Goal: Task Accomplishment & Management: Manage account settings

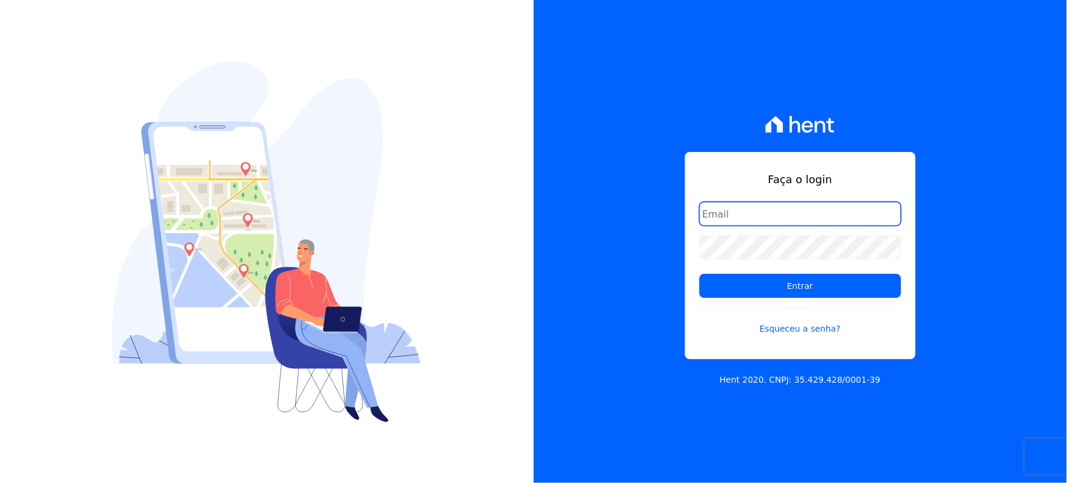
type input "thayna@graalengenharia.com.br"
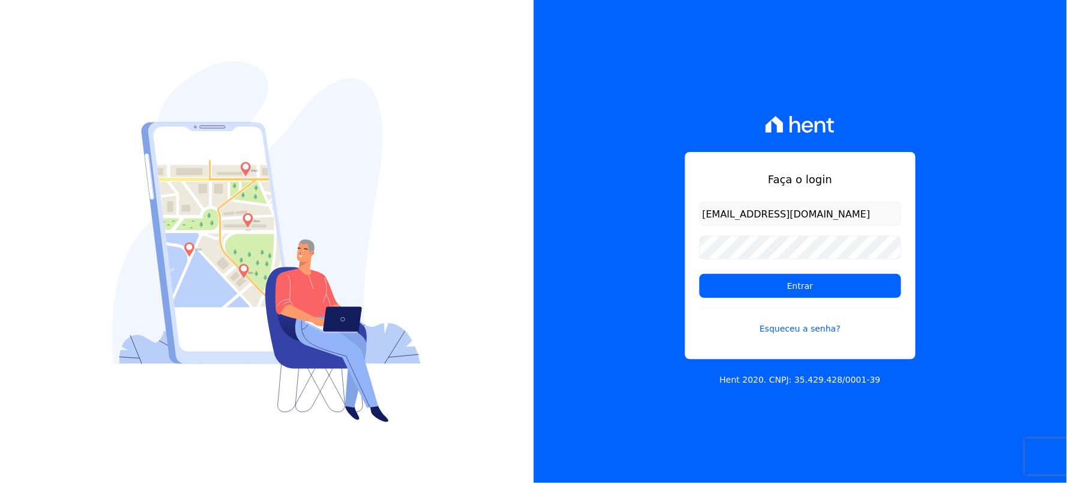
click at [619, 210] on div "Faça o login thayna@graalengenharia.com.br Entrar Esqueceu a senha? Hent 2020. …" at bounding box center [801, 241] width 534 height 483
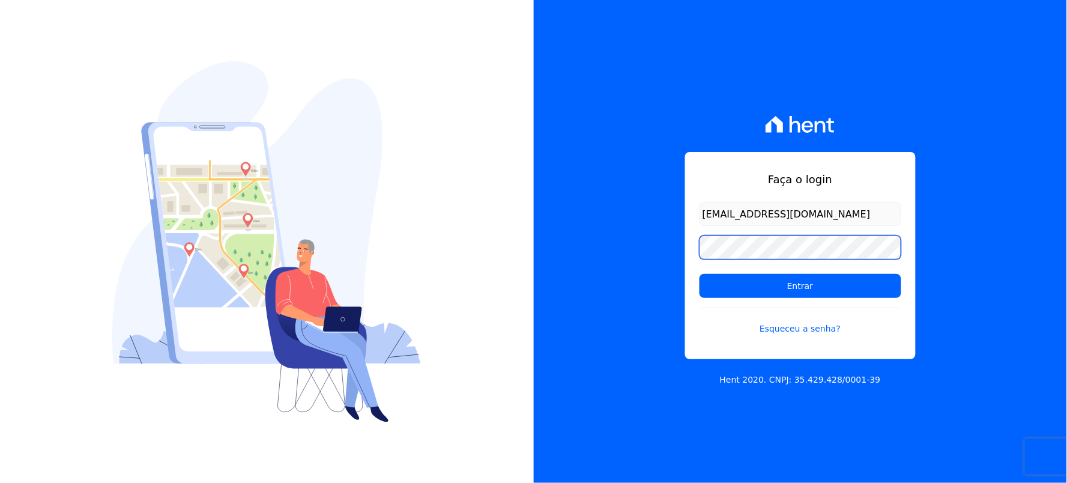
click at [610, 280] on div "Faça o login thayna@graalengenharia.com.br Entrar Esqueceu a senha? Hent 2020. …" at bounding box center [801, 241] width 534 height 483
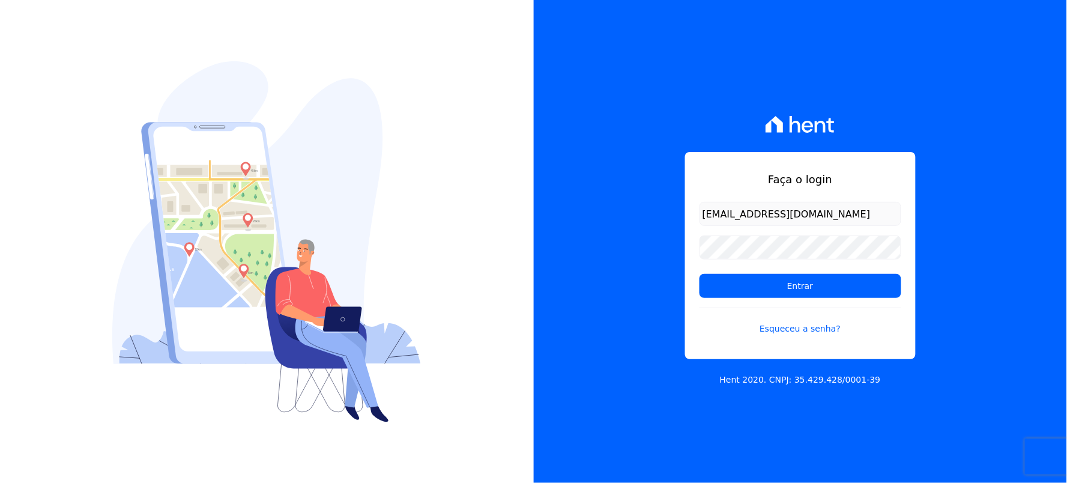
click at [929, 217] on div "Faça o login thayna@graalengenharia.com.br Entrar Esqueceu a senha? Hent 2020. …" at bounding box center [801, 241] width 534 height 483
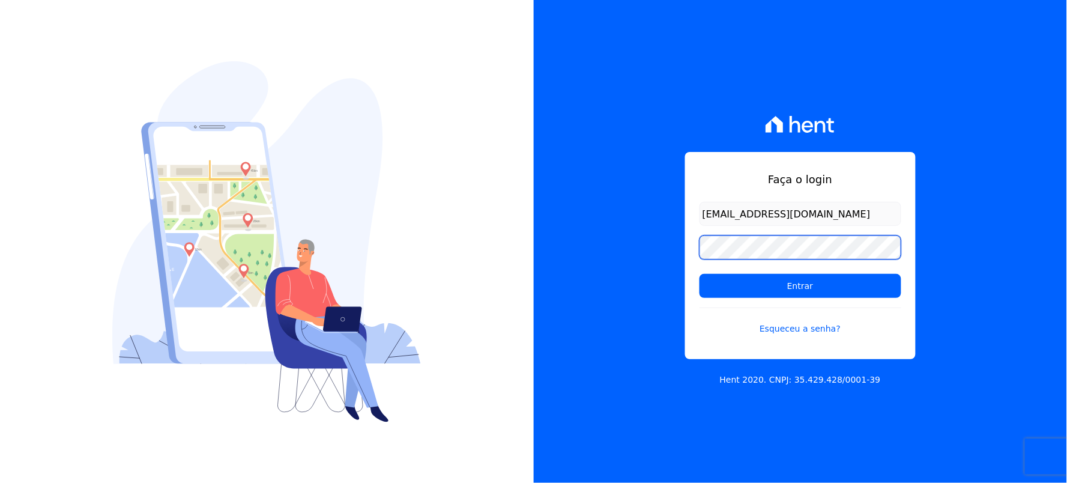
click at [603, 261] on div "Faça o login thayna@graalengenharia.com.br Entrar Esqueceu a senha? Hent 2020. …" at bounding box center [801, 241] width 534 height 483
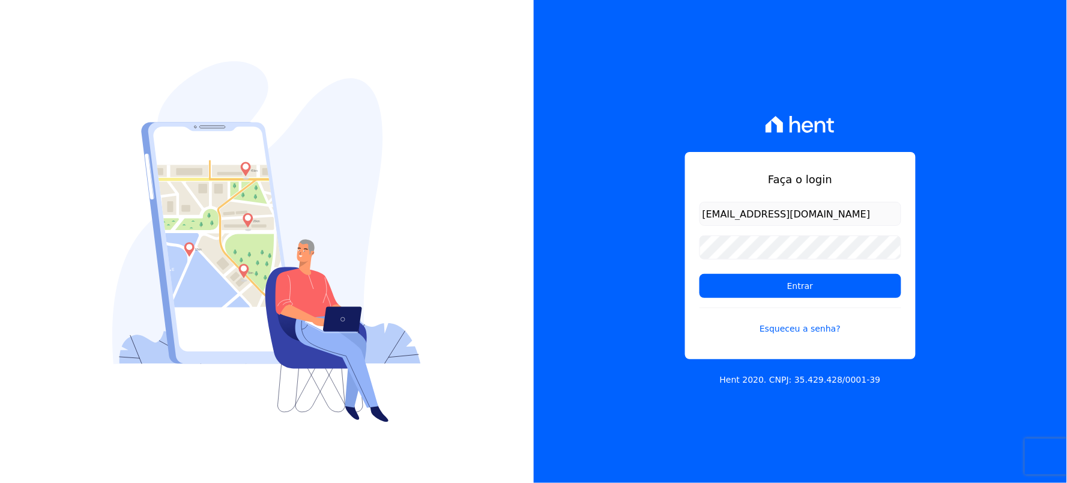
click at [689, 455] on div "Faça o login thayna@graalengenharia.com.br Entrar Esqueceu a senha? Hent 2020. …" at bounding box center [801, 241] width 534 height 483
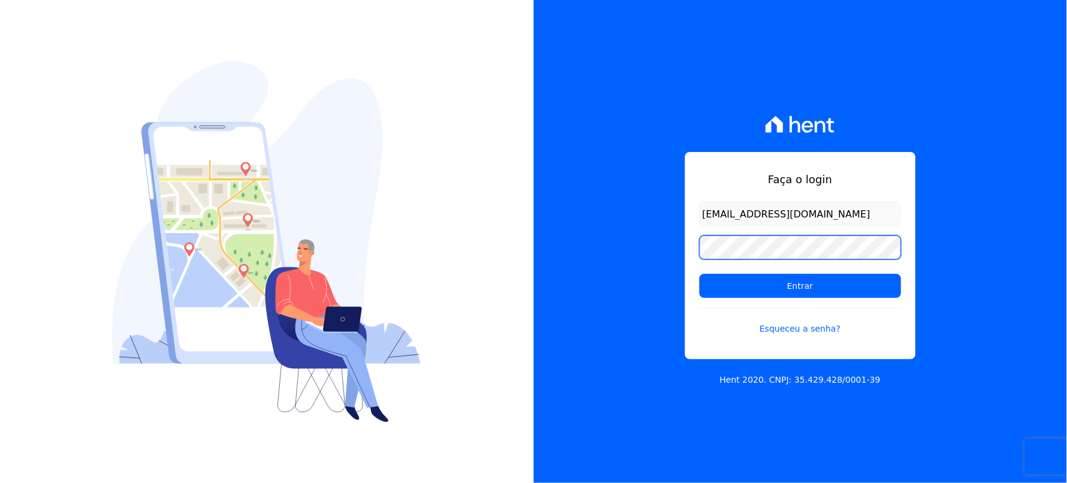
click at [587, 267] on div "Faça o login thayna@graalengenharia.com.br Entrar Esqueceu a senha? Hent 2020. …" at bounding box center [801, 241] width 534 height 483
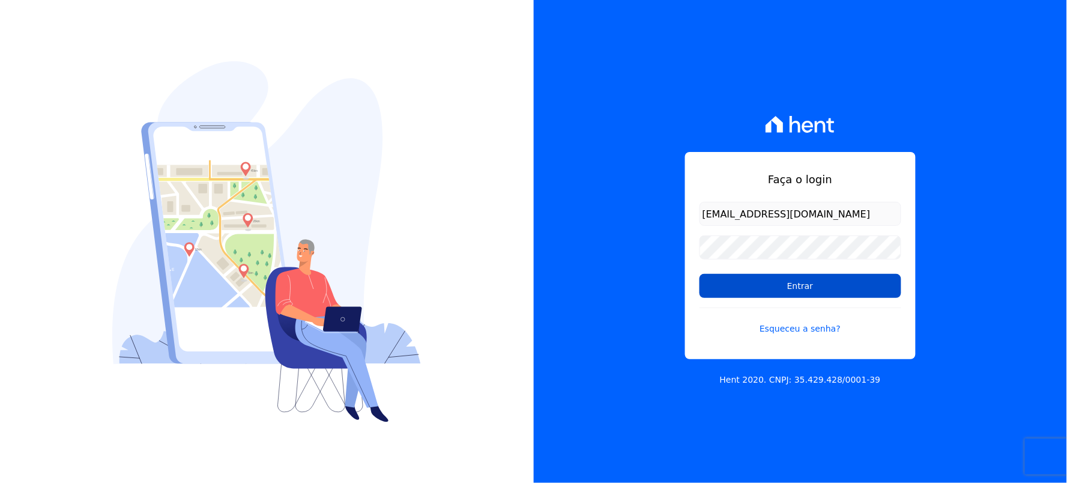
click at [778, 281] on input "Entrar" at bounding box center [801, 286] width 202 height 24
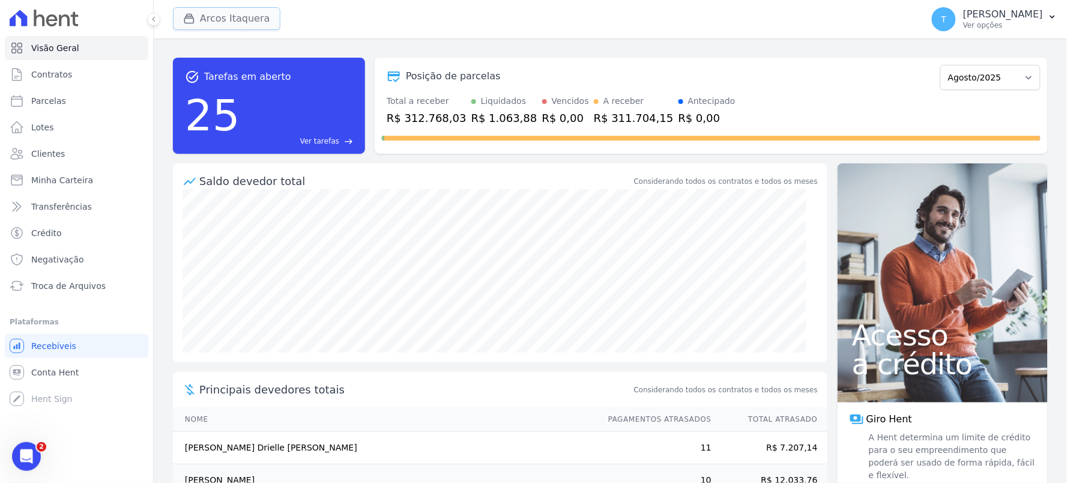
click at [231, 28] on button "Arcos Itaquera" at bounding box center [227, 18] width 108 height 23
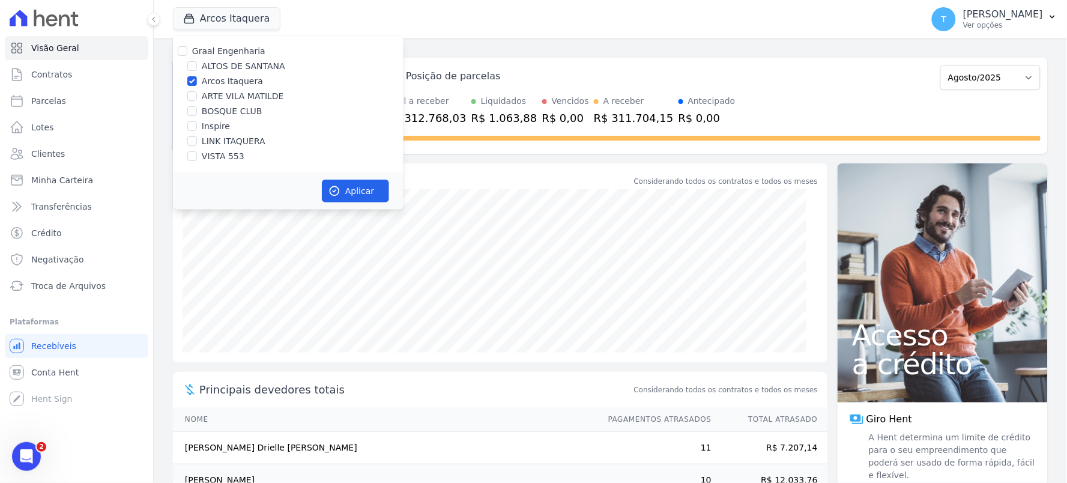
click at [231, 80] on label "Arcos Itaquera" at bounding box center [232, 81] width 61 height 13
click at [197, 80] on input "Arcos Itaquera" at bounding box center [192, 81] width 10 height 10
checkbox input "false"
click at [76, 185] on span "Minha Carteira" at bounding box center [62, 180] width 62 height 12
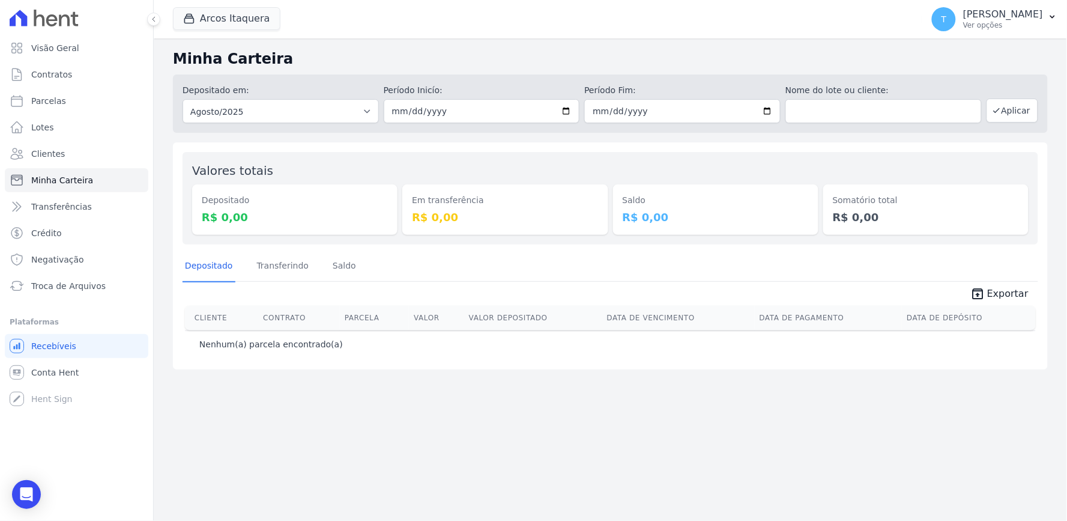
click at [228, 31] on div "Arcos Itaquera Graal Engenharia ALTOS DE SANTANA Arcos Itaquera ARTE VILA MATIL…" at bounding box center [545, 19] width 745 height 40
click at [210, 20] on button "Arcos Itaquera" at bounding box center [227, 18] width 108 height 23
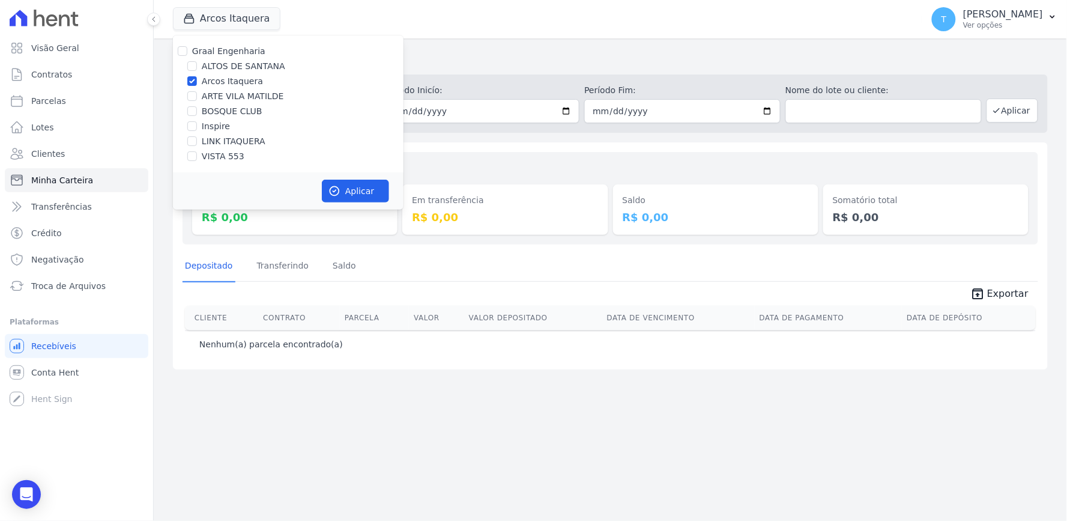
click at [222, 81] on label "Arcos Itaquera" at bounding box center [232, 81] width 61 height 13
click at [197, 81] on input "Arcos Itaquera" at bounding box center [192, 81] width 10 height 10
checkbox input "false"
click at [218, 64] on label "ALTOS DE SANTANA" at bounding box center [243, 66] width 83 height 13
click at [197, 64] on input "ALTOS DE SANTANA" at bounding box center [192, 66] width 10 height 10
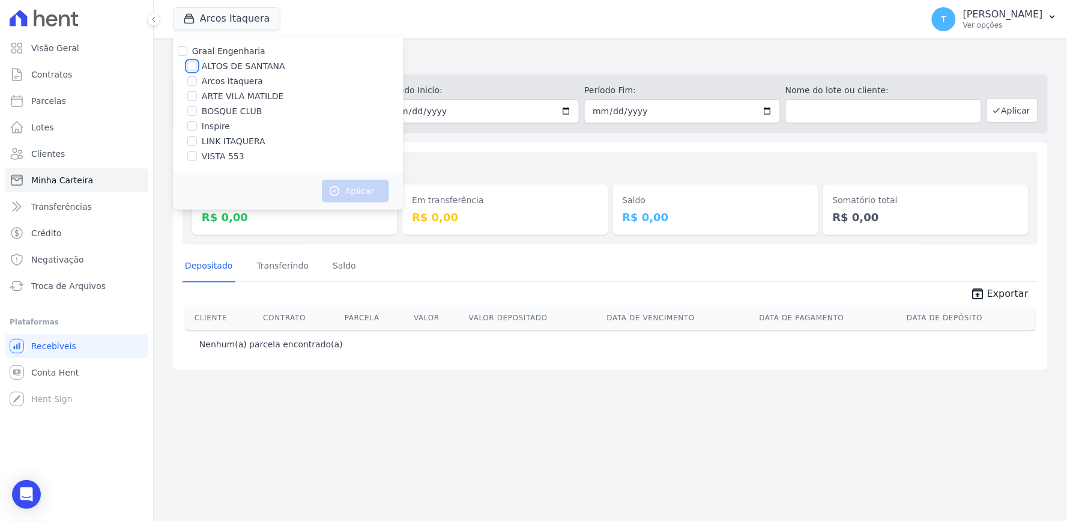
checkbox input "true"
click at [359, 193] on button "Aplicar" at bounding box center [355, 191] width 67 height 23
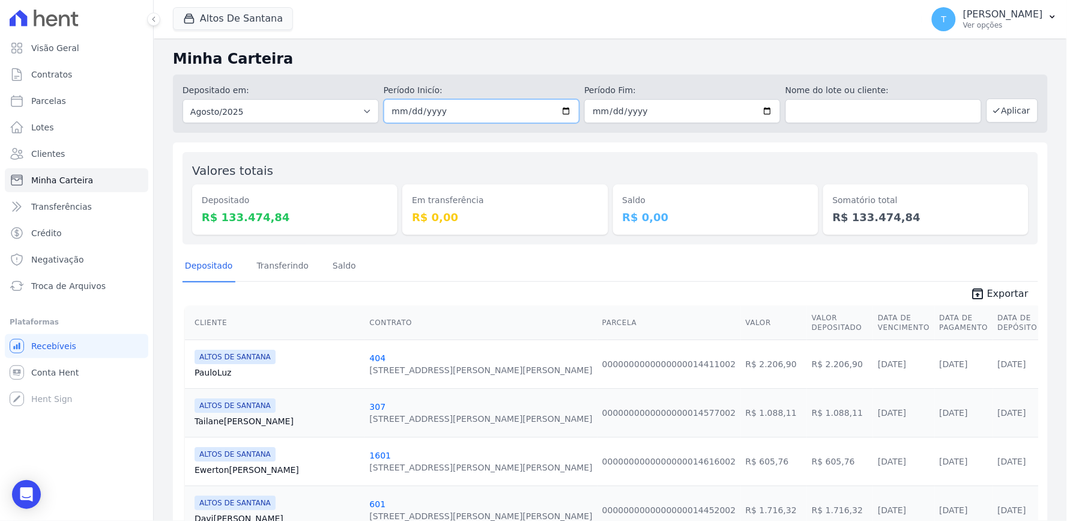
click at [563, 111] on input "2025-08-01" at bounding box center [482, 111] width 196 height 24
type input "[DATE]"
click at [763, 106] on input "2025-08-31" at bounding box center [682, 111] width 196 height 24
type input "[DATE]"
click at [994, 108] on button "Aplicar" at bounding box center [1013, 111] width 52 height 24
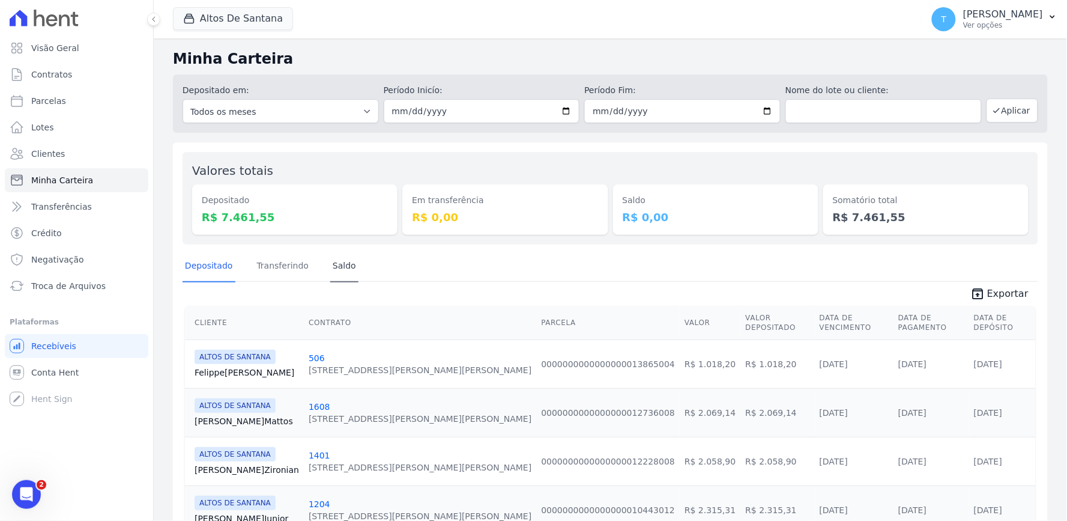
scroll to position [52, 0]
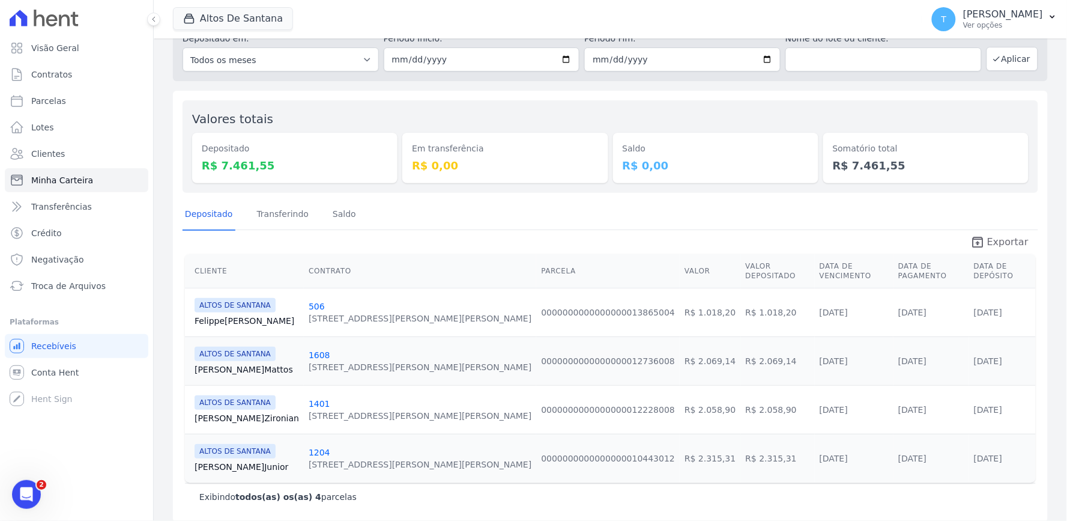
click at [996, 237] on span "Exportar" at bounding box center [1007, 242] width 41 height 14
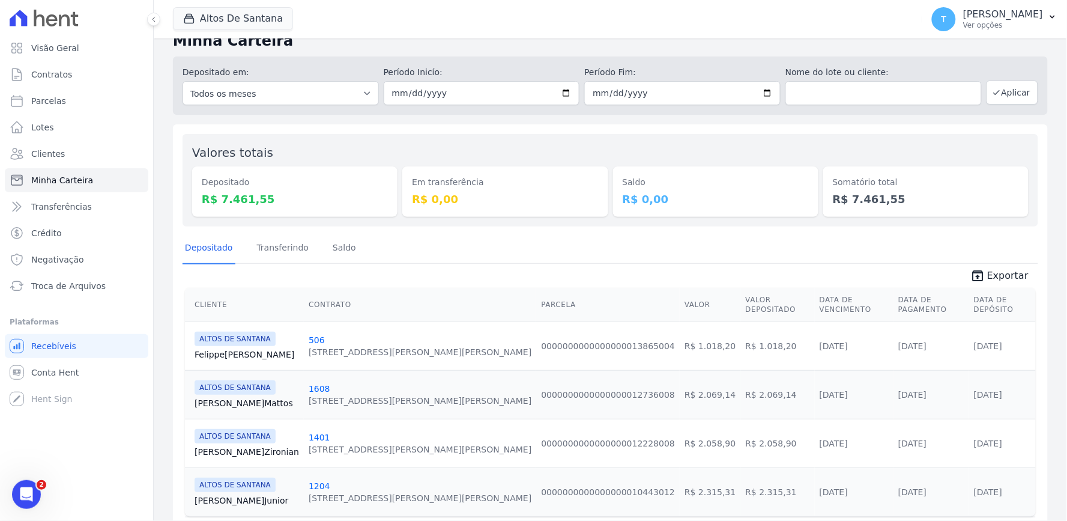
scroll to position [0, 0]
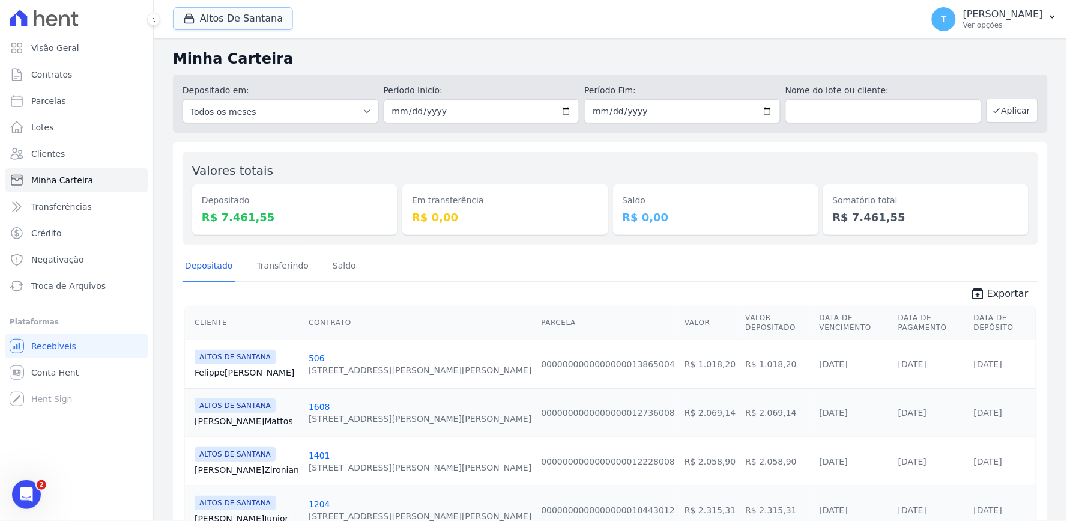
drag, startPoint x: 231, startPoint y: 19, endPoint x: 232, endPoint y: 32, distance: 13.9
click at [231, 19] on button "Altos De Santana" at bounding box center [233, 18] width 120 height 23
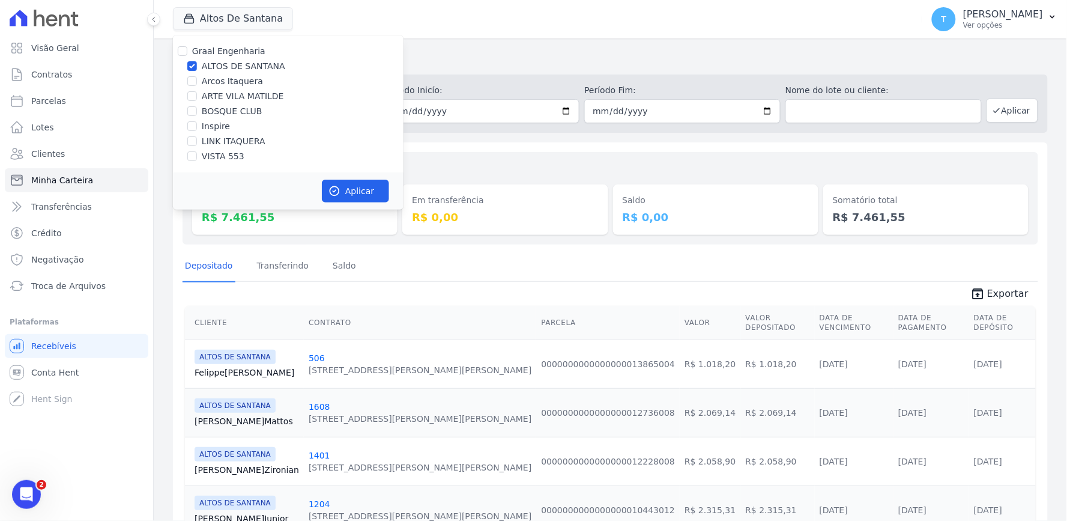
click at [207, 111] on label "BOSQUE CLUB" at bounding box center [232, 111] width 61 height 13
click at [197, 111] on input "BOSQUE CLUB" at bounding box center [192, 111] width 10 height 10
checkbox input "true"
click at [233, 71] on label "ALTOS DE SANTANA" at bounding box center [243, 66] width 83 height 13
click at [197, 71] on input "ALTOS DE SANTANA" at bounding box center [192, 66] width 10 height 10
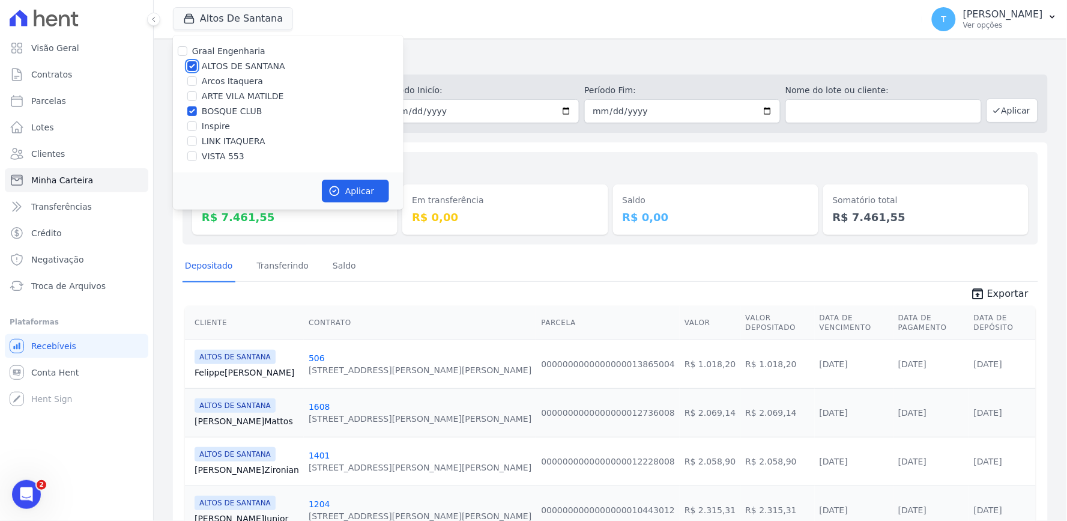
checkbox input "false"
click at [338, 192] on icon "button" at bounding box center [335, 191] width 12 height 12
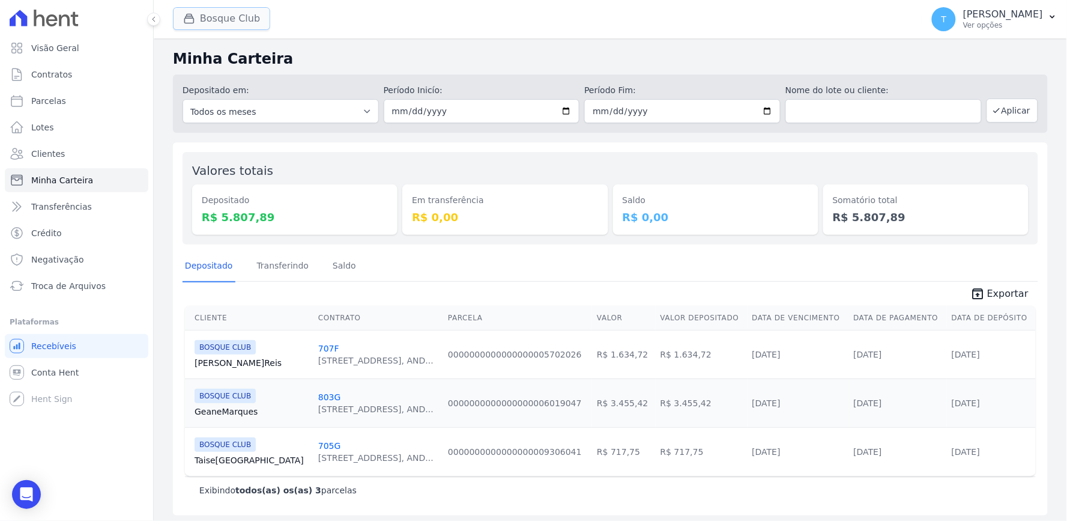
click at [234, 16] on button "Bosque Club" at bounding box center [221, 18] width 97 height 23
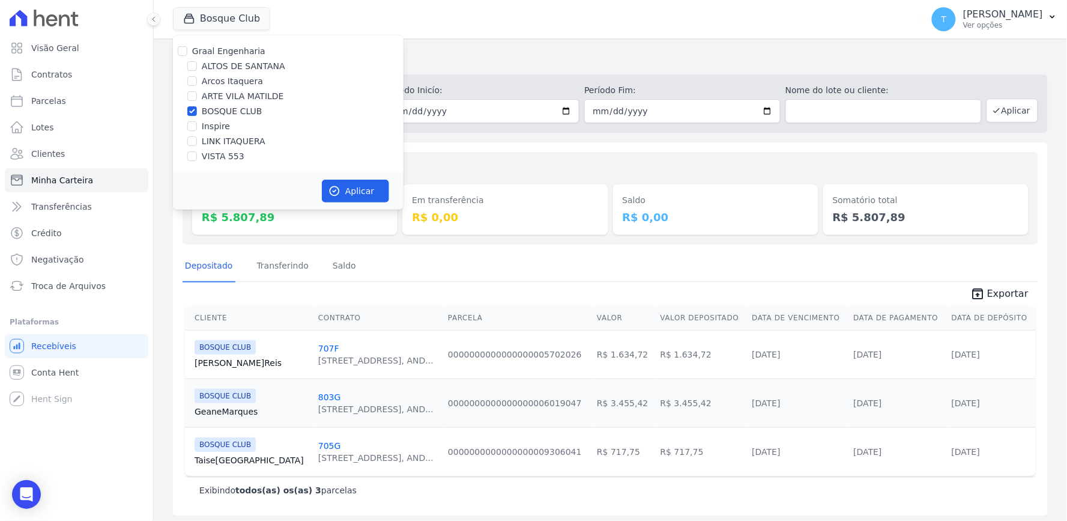
click at [219, 110] on label "BOSQUE CLUB" at bounding box center [232, 111] width 61 height 13
click at [197, 110] on input "BOSQUE CLUB" at bounding box center [192, 111] width 10 height 10
checkbox input "false"
click at [216, 62] on label "ALTOS DE SANTANA" at bounding box center [243, 66] width 83 height 13
click at [197, 62] on input "ALTOS DE SANTANA" at bounding box center [192, 66] width 10 height 10
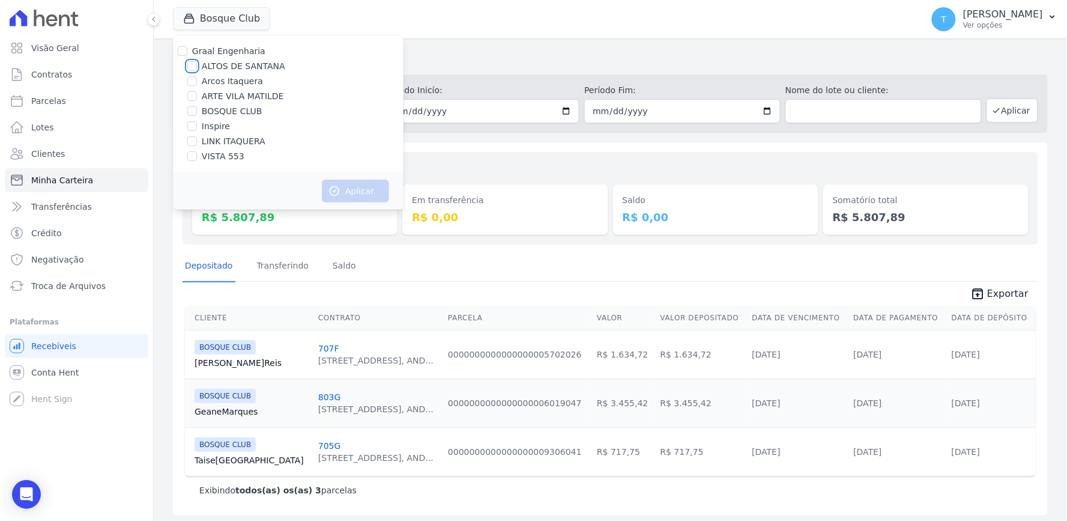
checkbox input "true"
click at [336, 184] on button "Aplicar" at bounding box center [355, 191] width 67 height 23
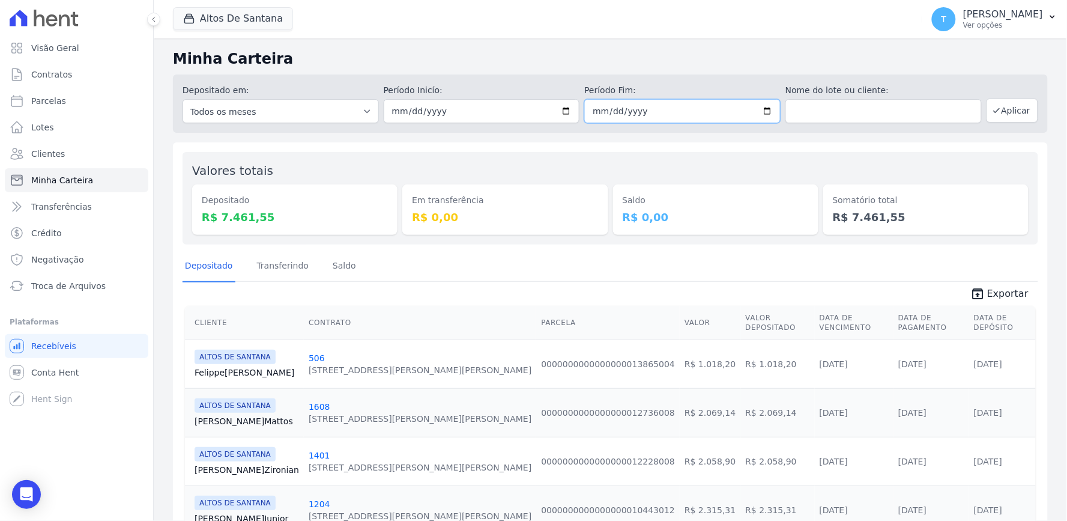
click at [759, 109] on input "[DATE]" at bounding box center [682, 111] width 196 height 24
type input "[DATE]"
drag, startPoint x: 820, startPoint y: 172, endPoint x: 980, endPoint y: 154, distance: 161.4
click at [825, 172] on div "Somatório total R$ 7.461,55" at bounding box center [925, 198] width 205 height 73
click at [1014, 112] on button "Aplicar" at bounding box center [1013, 111] width 52 height 24
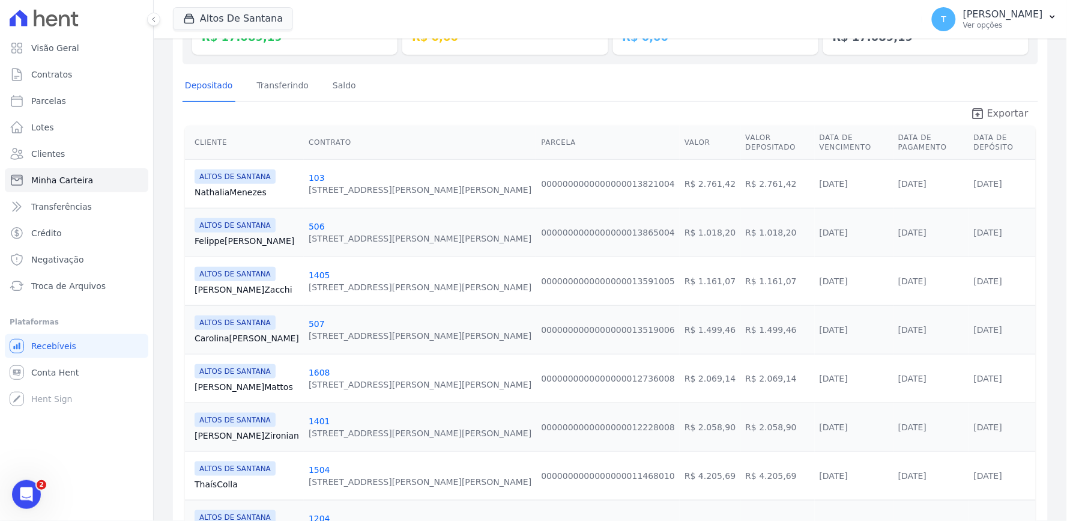
click at [979, 113] on icon "unarchive" at bounding box center [978, 113] width 14 height 14
click at [229, 17] on button "Altos De Santana" at bounding box center [233, 18] width 120 height 23
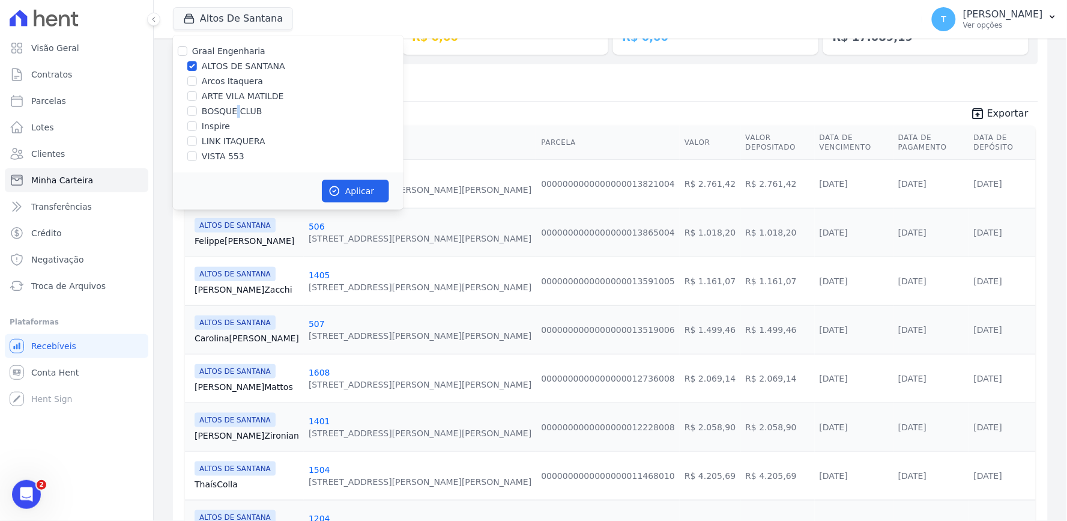
click at [234, 106] on label "BOSQUE CLUB" at bounding box center [232, 111] width 61 height 13
drag, startPoint x: 227, startPoint y: 69, endPoint x: 226, endPoint y: 90, distance: 21.0
click at [226, 68] on label "ALTOS DE SANTANA" at bounding box center [243, 66] width 83 height 13
click at [197, 68] on input "ALTOS DE SANTANA" at bounding box center [192, 66] width 10 height 10
checkbox input "false"
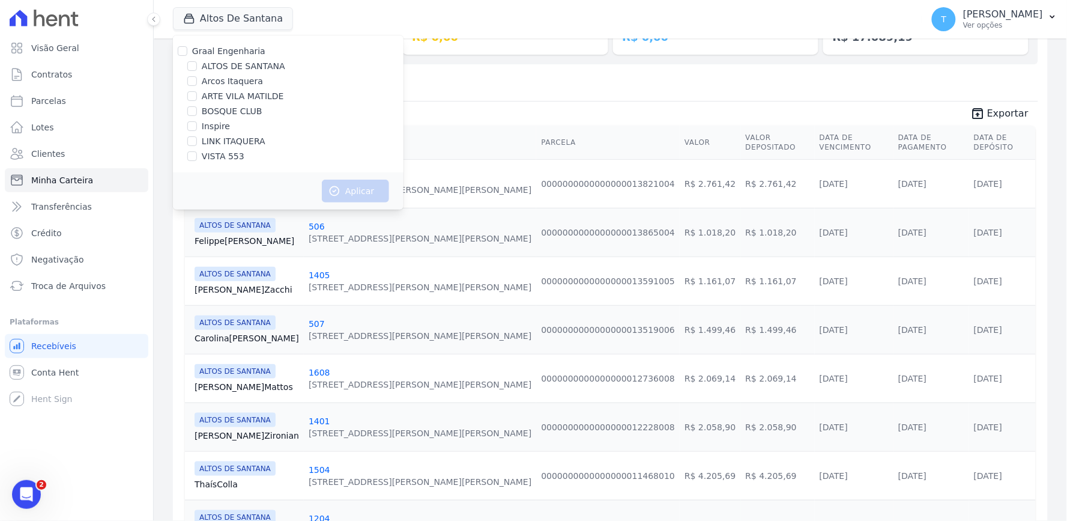
click at [226, 106] on label "BOSQUE CLUB" at bounding box center [232, 111] width 61 height 13
click at [197, 106] on input "BOSQUE CLUB" at bounding box center [192, 111] width 10 height 10
checkbox input "true"
click at [339, 194] on icon "button" at bounding box center [335, 191] width 12 height 12
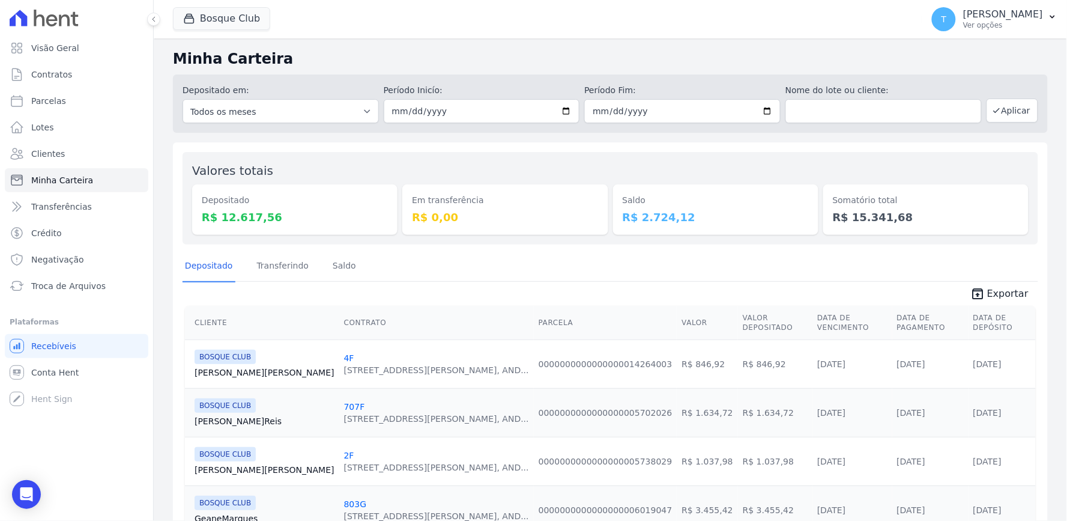
scroll to position [198, 0]
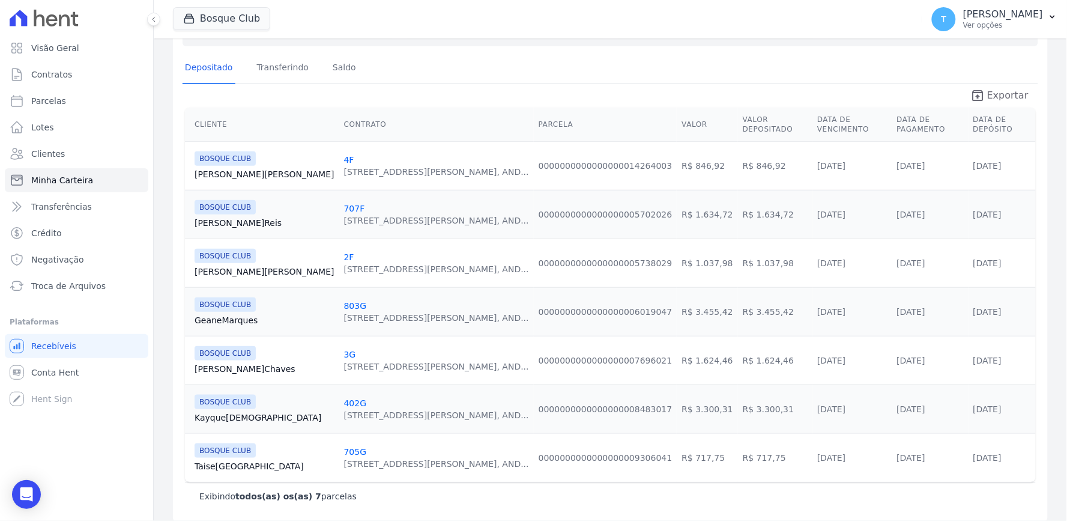
click at [980, 99] on link "unarchive Exportar" at bounding box center [999, 96] width 77 height 17
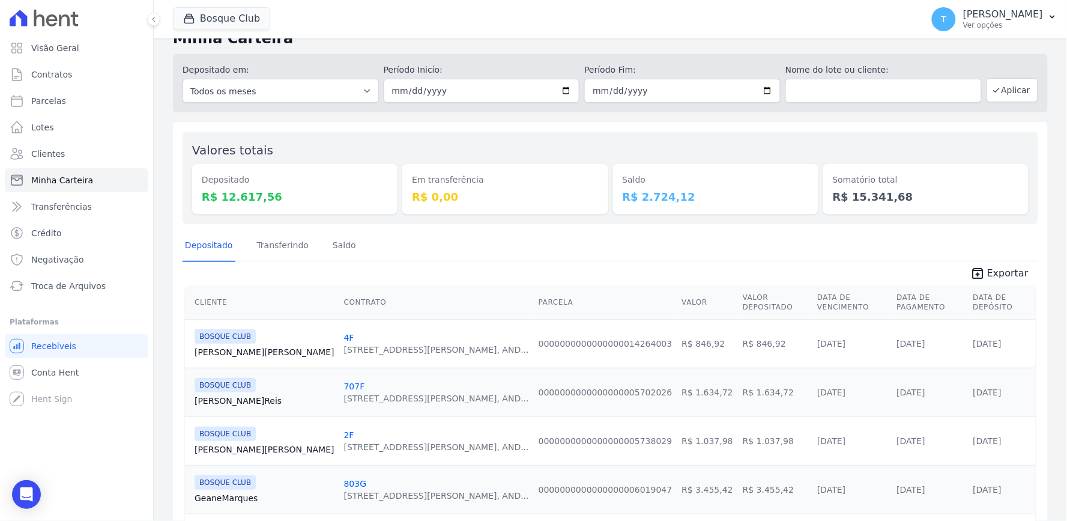
scroll to position [0, 0]
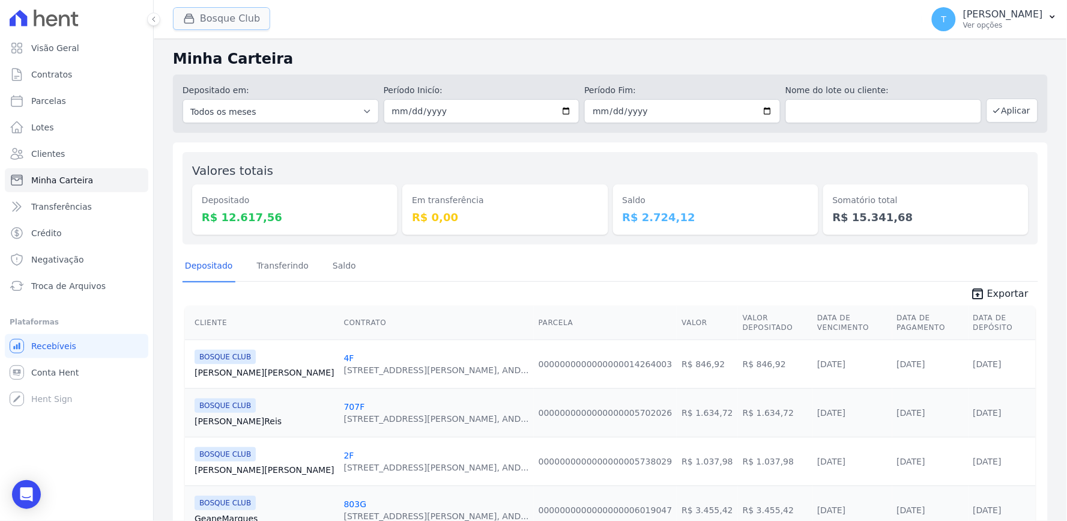
click at [249, 25] on button "Bosque Club" at bounding box center [221, 18] width 97 height 23
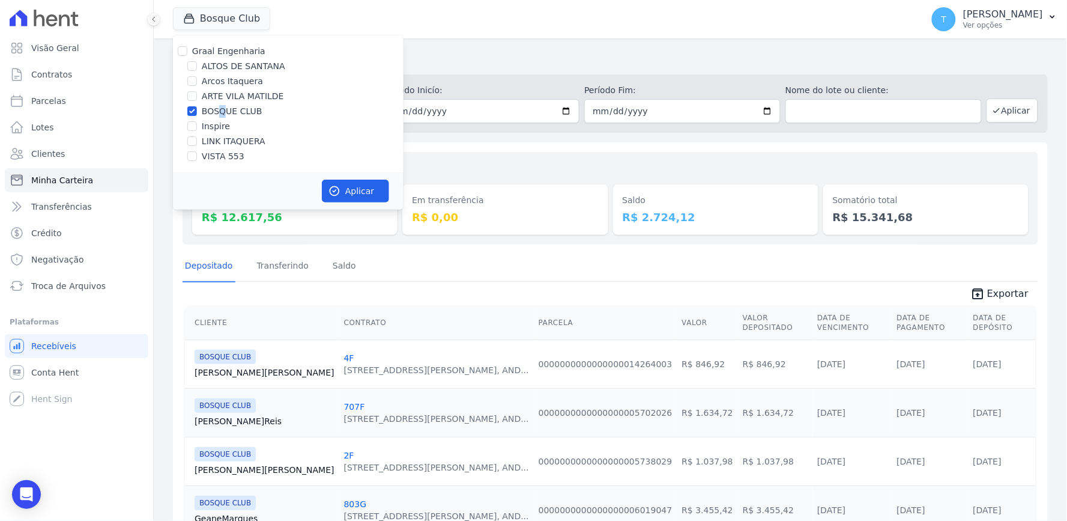
click at [220, 106] on label "BOSQUE CLUB" at bounding box center [232, 111] width 61 height 13
click at [216, 114] on label "BOSQUE CLUB" at bounding box center [232, 111] width 61 height 13
click at [197, 114] on input "BOSQUE CLUB" at bounding box center [192, 111] width 10 height 10
checkbox input "false"
click at [226, 161] on label "VISTA 553" at bounding box center [223, 156] width 43 height 13
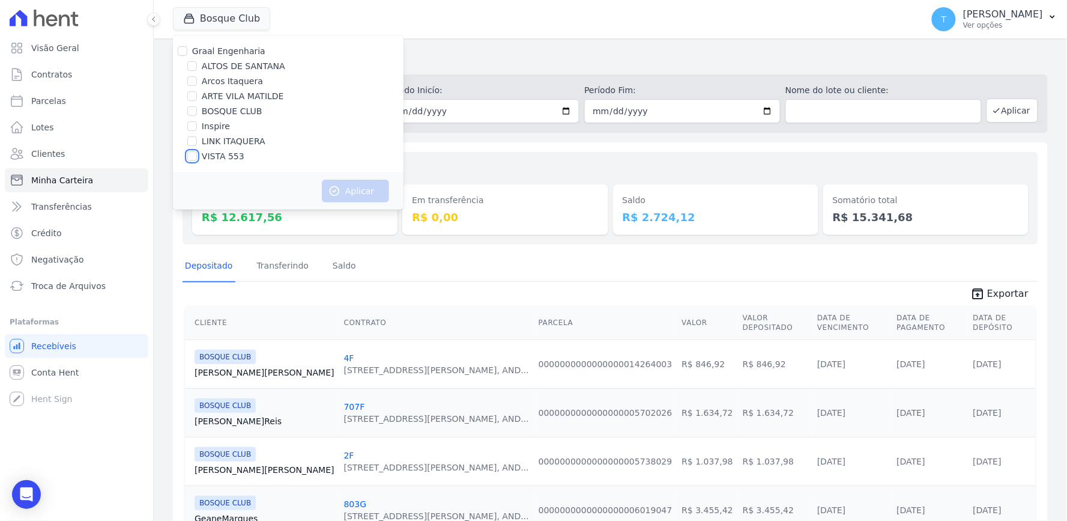
click at [197, 161] on input "VISTA 553" at bounding box center [192, 156] width 10 height 10
checkbox input "true"
click at [365, 191] on button "Aplicar" at bounding box center [355, 191] width 67 height 23
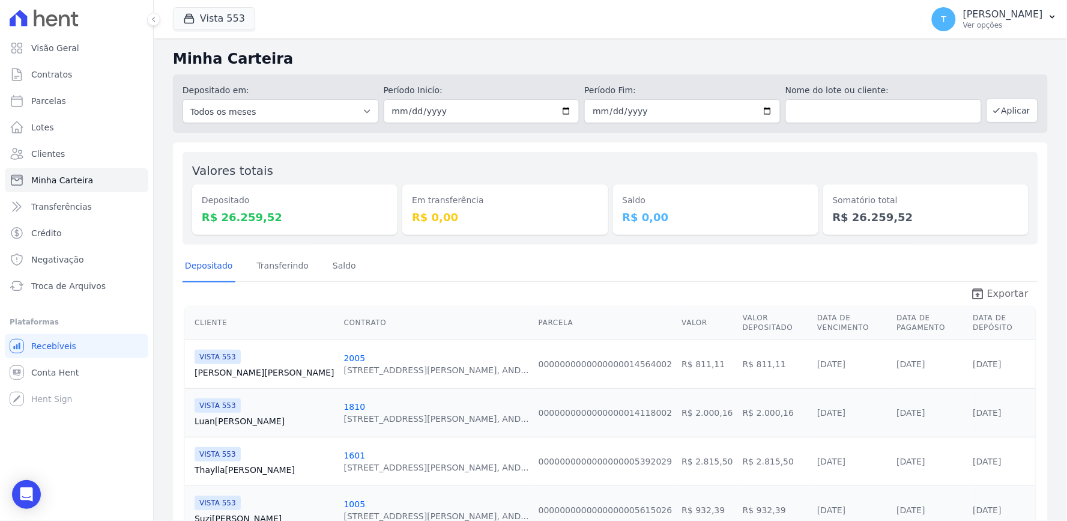
click at [990, 289] on span "Exportar" at bounding box center [1007, 293] width 41 height 14
click at [556, 111] on input "[DATE]" at bounding box center [482, 111] width 196 height 24
click at [561, 108] on input "[DATE]" at bounding box center [482, 111] width 196 height 24
type input "2025-08-19"
click at [761, 105] on input "[DATE]" at bounding box center [682, 111] width 196 height 24
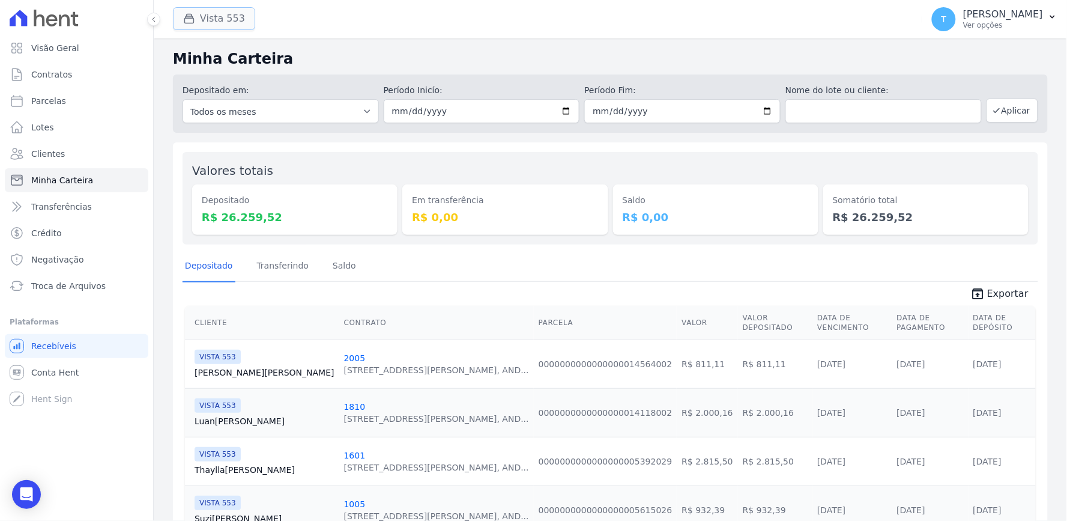
click at [184, 14] on icon "button" at bounding box center [189, 19] width 12 height 12
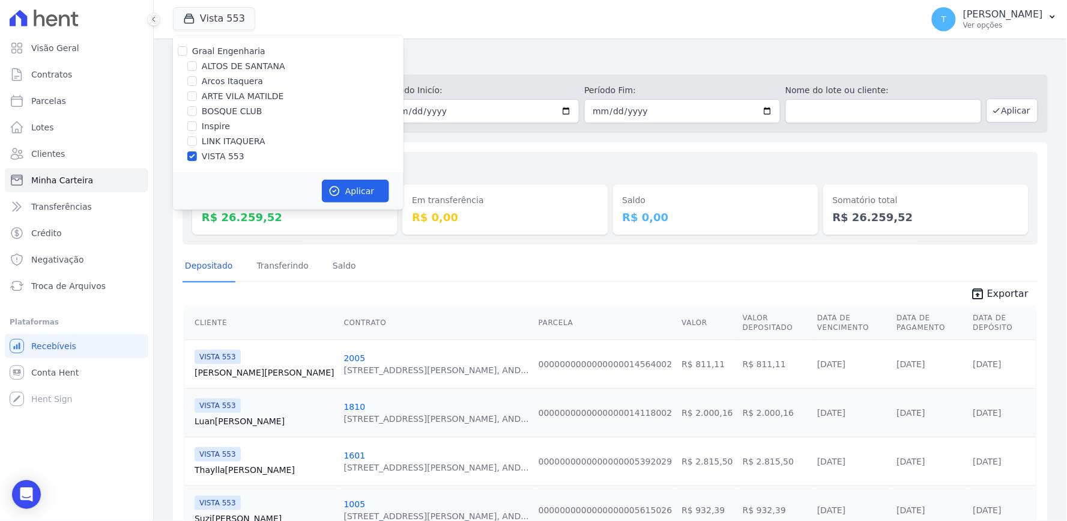
click at [220, 92] on label "ARTE VILA MATILDE" at bounding box center [243, 96] width 82 height 13
click at [197, 92] on input "ARTE VILA MATILDE" at bounding box center [192, 96] width 10 height 10
checkbox input "true"
click at [345, 185] on button "Aplicar" at bounding box center [355, 191] width 67 height 23
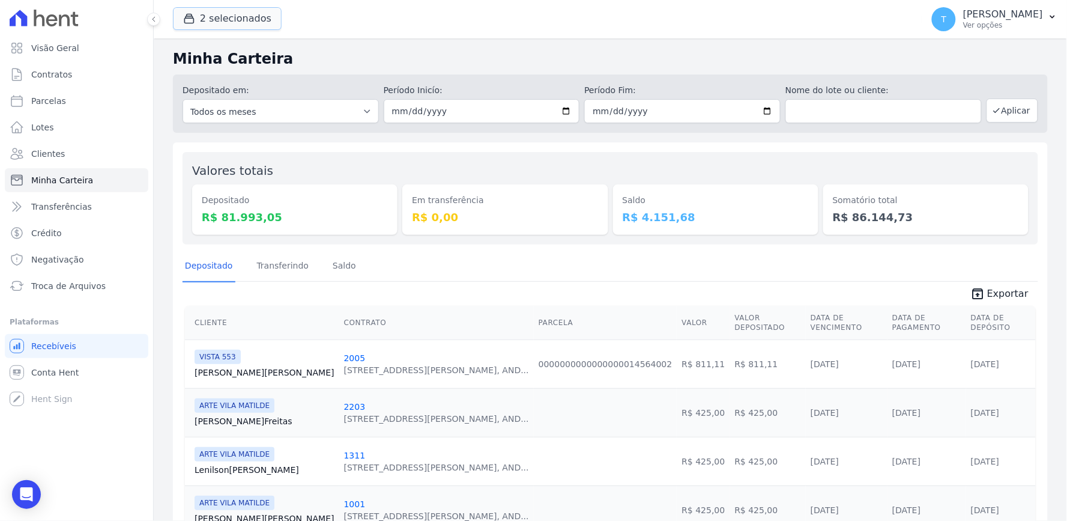
click at [217, 25] on button "2 selecionados" at bounding box center [227, 18] width 109 height 23
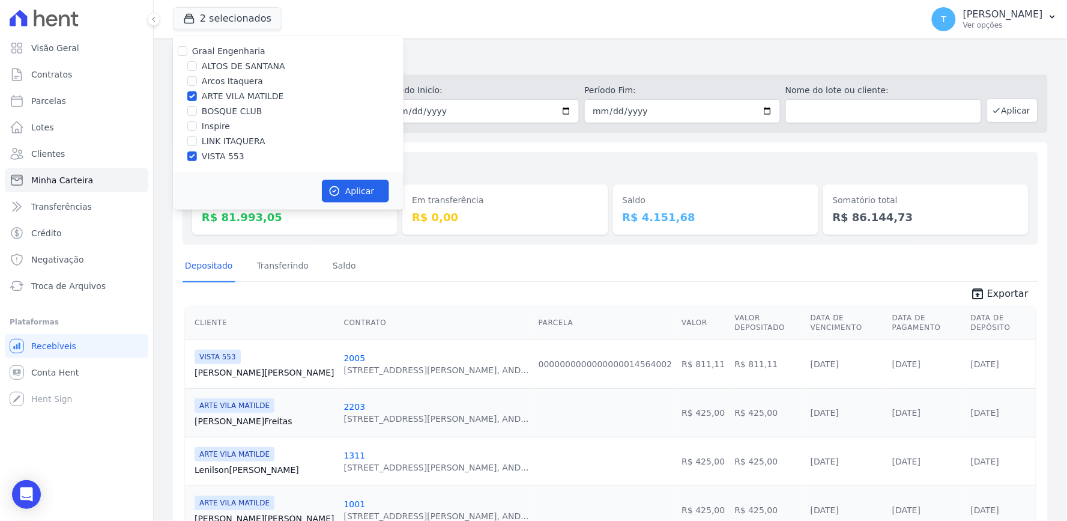
click at [220, 148] on div "Graal Engenharia [GEOGRAPHIC_DATA][PERSON_NAME] Itaquera ARTE [GEOGRAPHIC_DATA]…" at bounding box center [288, 103] width 231 height 137
click at [220, 160] on label "VISTA 553" at bounding box center [223, 156] width 43 height 13
click at [197, 160] on input "VISTA 553" at bounding box center [192, 156] width 10 height 10
checkbox input "false"
click at [352, 196] on button "Aplicar" at bounding box center [355, 191] width 67 height 23
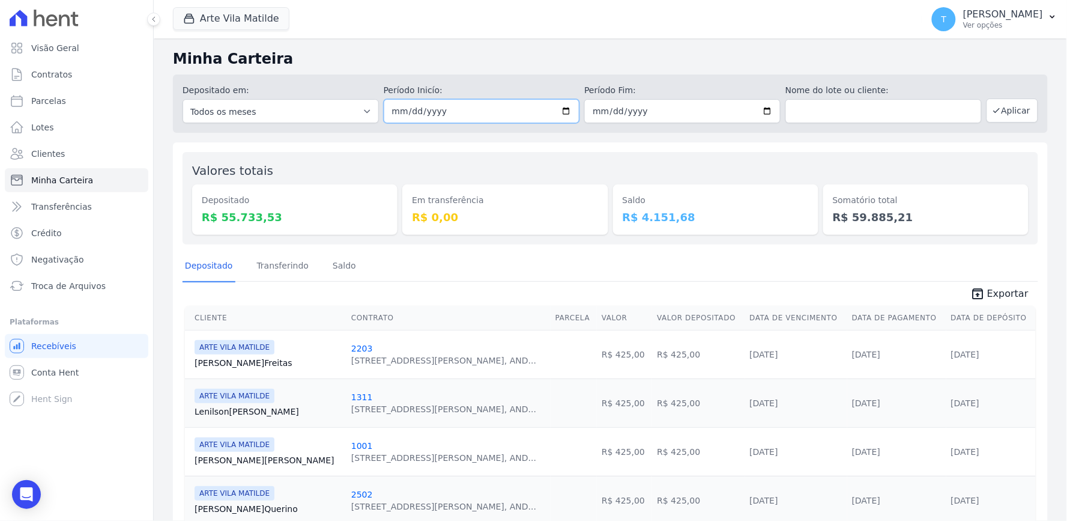
click at [550, 112] on input "[DATE]" at bounding box center [482, 111] width 196 height 24
click at [559, 112] on input "[DATE]" at bounding box center [482, 111] width 196 height 24
type input "2025-08-19"
click at [762, 107] on input "[DATE]" at bounding box center [682, 111] width 196 height 24
type input "2025-08-19"
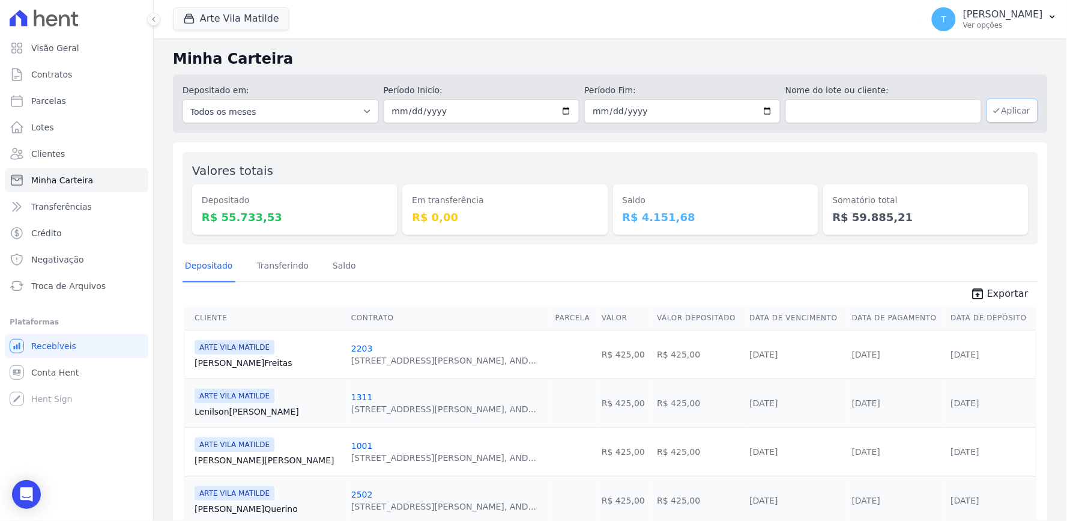
click at [992, 118] on button "Aplicar" at bounding box center [1013, 111] width 52 height 24
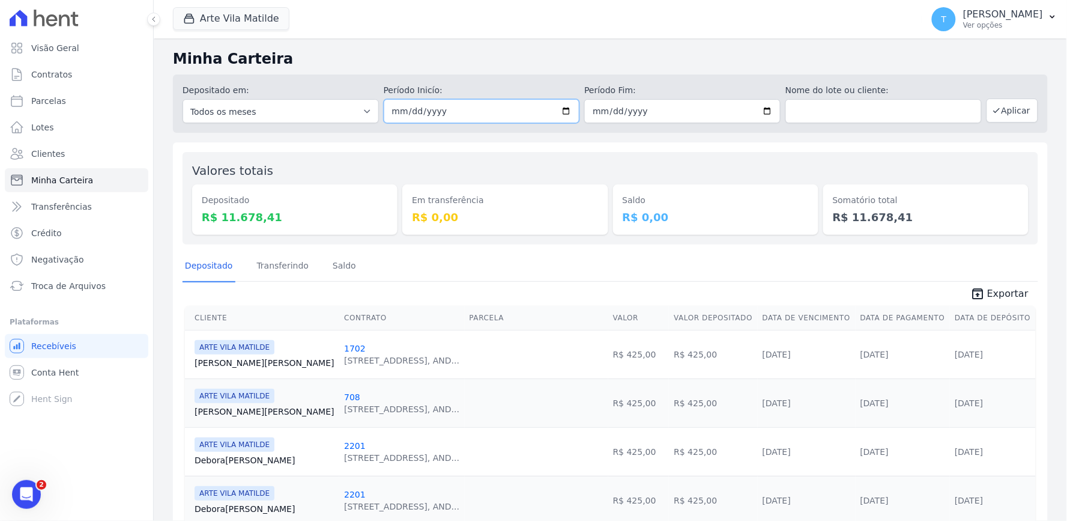
click at [557, 111] on input "[DATE]" at bounding box center [482, 111] width 196 height 24
click at [565, 115] on input "[DATE]" at bounding box center [482, 111] width 196 height 24
type input "[DATE]"
click at [752, 107] on input "[DATE]" at bounding box center [682, 111] width 196 height 24
click at [757, 118] on input "[DATE]" at bounding box center [682, 111] width 196 height 24
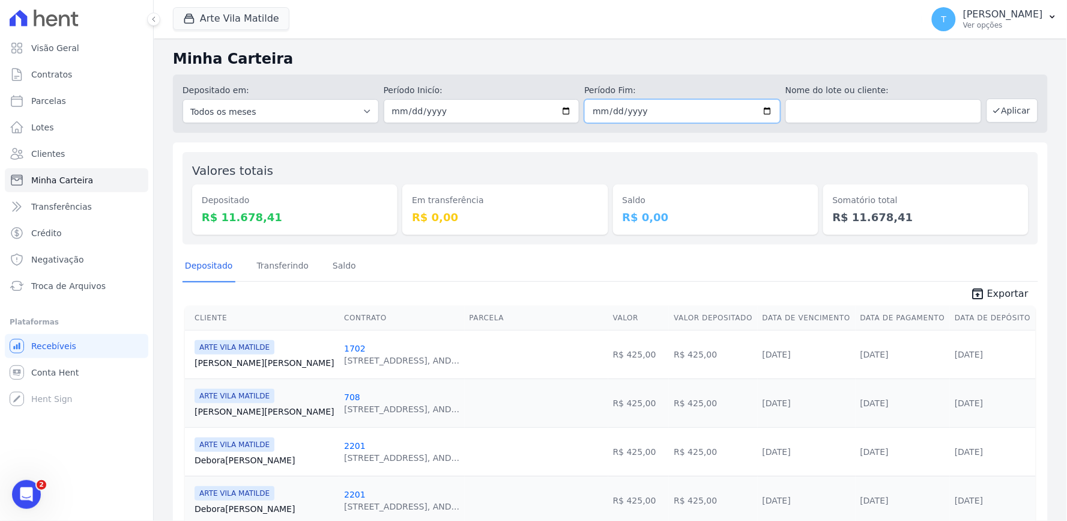
click at [760, 110] on input "[DATE]" at bounding box center [682, 111] width 196 height 24
type input "[DATE]"
click at [992, 106] on icon "button" at bounding box center [997, 111] width 10 height 10
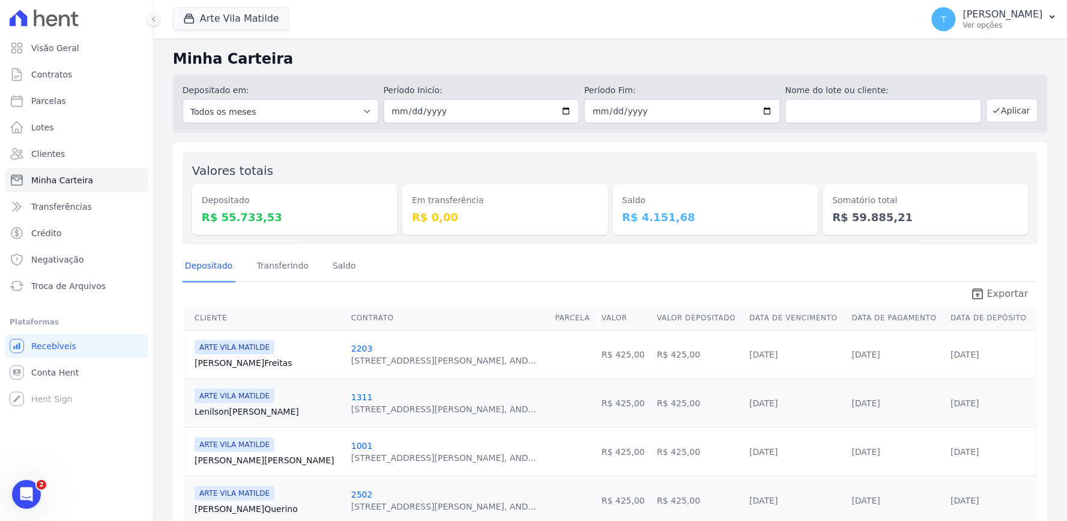
click at [981, 289] on link "unarchive Exportar" at bounding box center [999, 294] width 77 height 17
click at [988, 292] on span "Exportar" at bounding box center [1007, 293] width 41 height 14
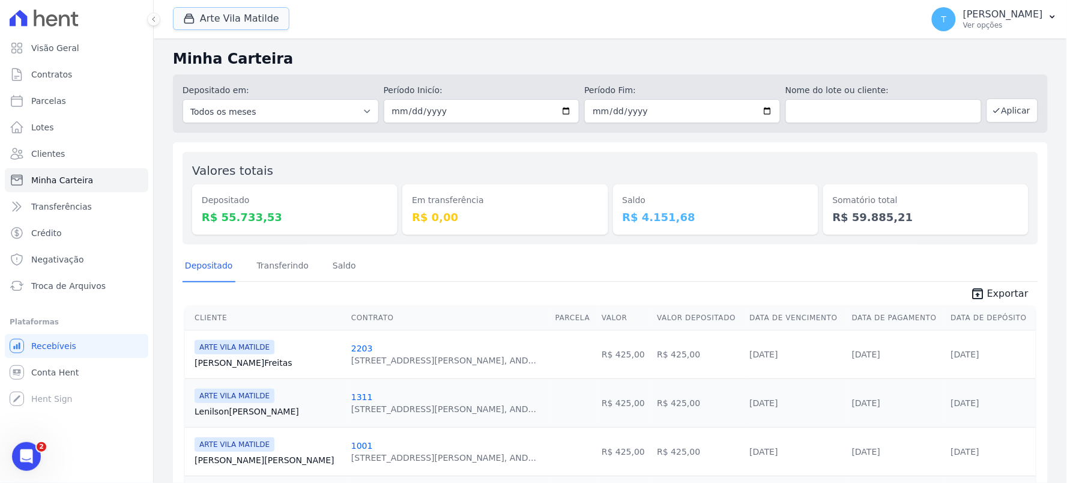
drag, startPoint x: 231, startPoint y: 16, endPoint x: 189, endPoint y: 82, distance: 78.1
click at [231, 16] on button "Arte Vila Matilde" at bounding box center [231, 18] width 117 height 23
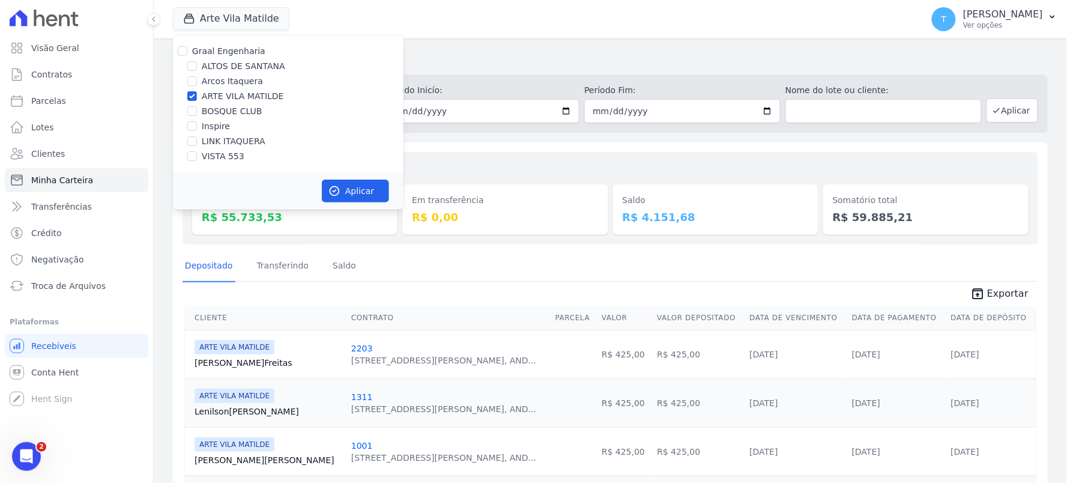
click at [217, 100] on label "ARTE VILA MATILDE" at bounding box center [243, 96] width 82 height 13
click at [197, 100] on input "ARTE VILA MATILDE" at bounding box center [192, 96] width 10 height 10
checkbox input "false"
click at [235, 108] on label "BOSQUE CLUB" at bounding box center [232, 111] width 61 height 13
click at [197, 108] on input "BOSQUE CLUB" at bounding box center [192, 111] width 10 height 10
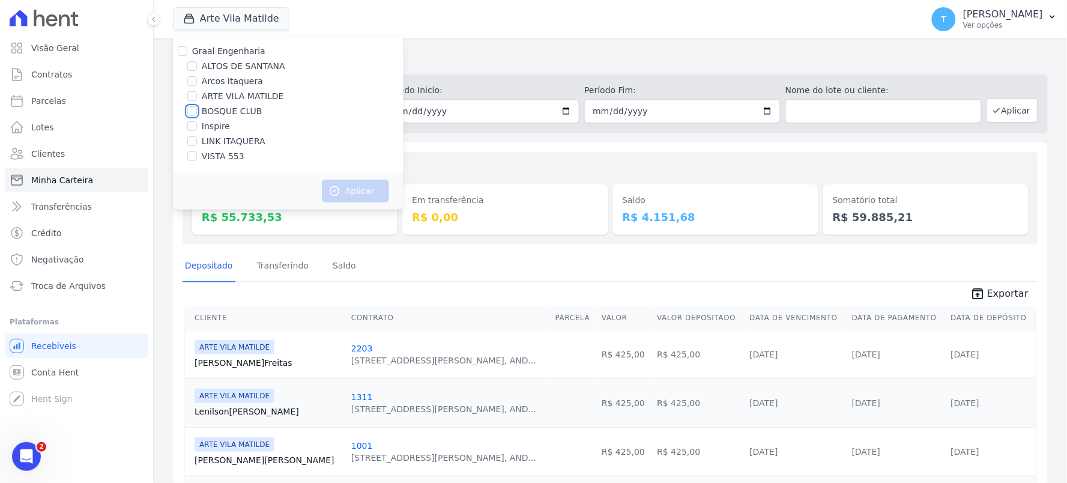
checkbox input "true"
click at [343, 186] on button "Aplicar" at bounding box center [355, 191] width 67 height 23
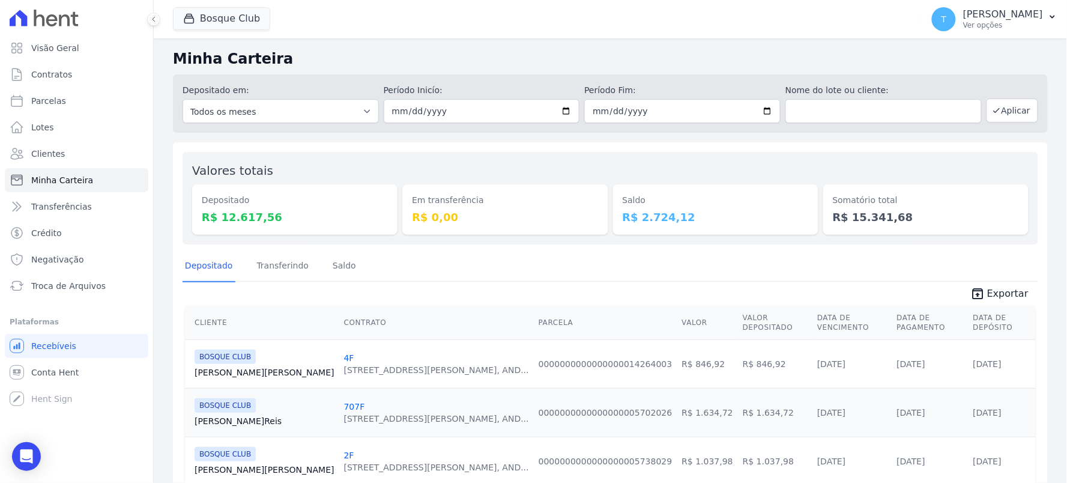
scroll to position [236, 0]
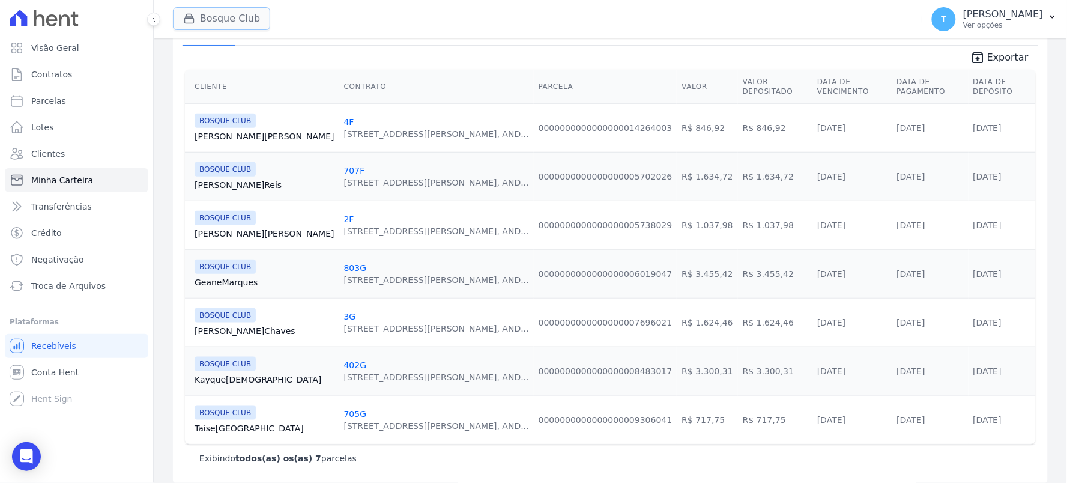
click at [226, 28] on button "Bosque Club" at bounding box center [221, 18] width 97 height 23
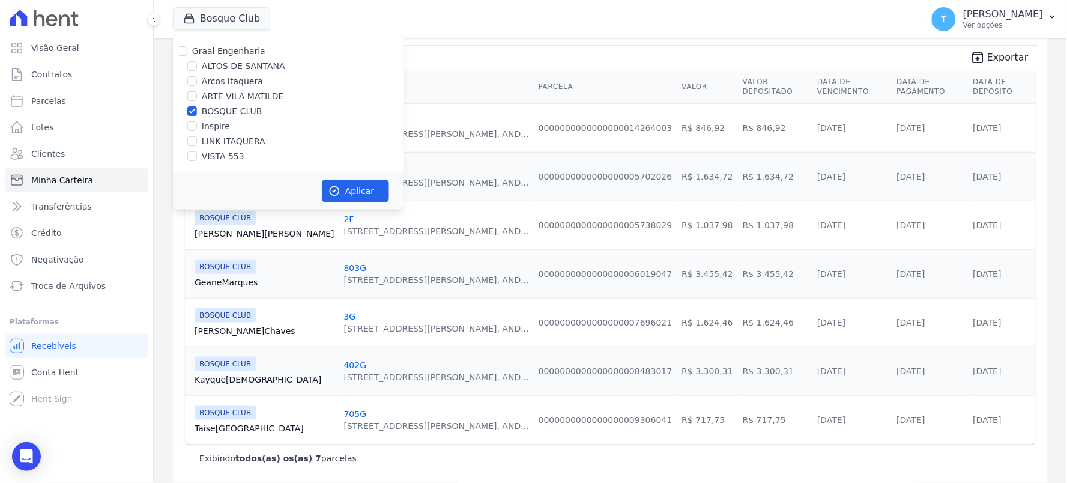
drag, startPoint x: 213, startPoint y: 109, endPoint x: 229, endPoint y: 80, distance: 32.3
click at [214, 108] on label "BOSQUE CLUB" at bounding box center [232, 111] width 61 height 13
click at [197, 108] on input "BOSQUE CLUB" at bounding box center [192, 111] width 10 height 10
checkbox input "false"
click at [227, 67] on label "ALTOS DE SANTANA" at bounding box center [243, 66] width 83 height 13
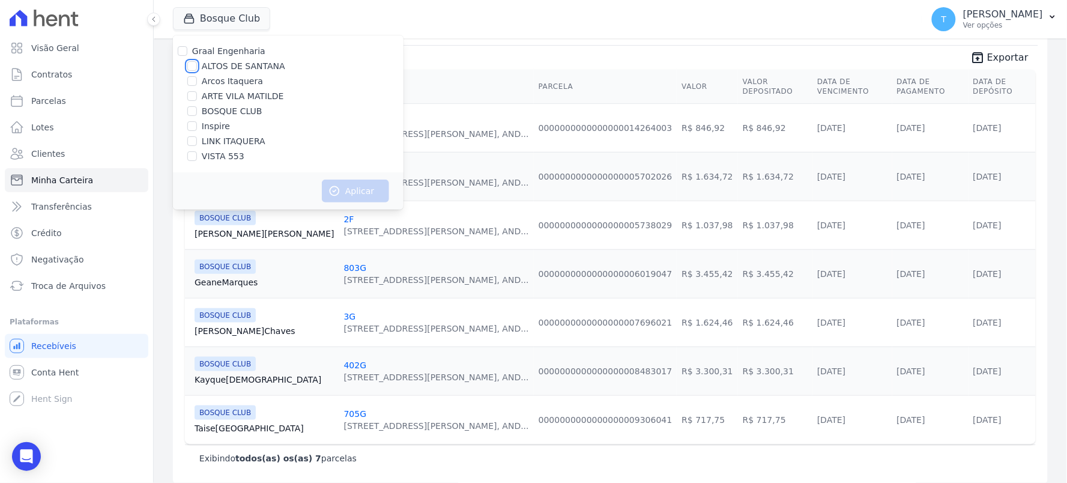
click at [197, 67] on input "ALTOS DE SANTANA" at bounding box center [192, 66] width 10 height 10
checkbox input "true"
click at [335, 181] on button "Aplicar" at bounding box center [355, 191] width 67 height 23
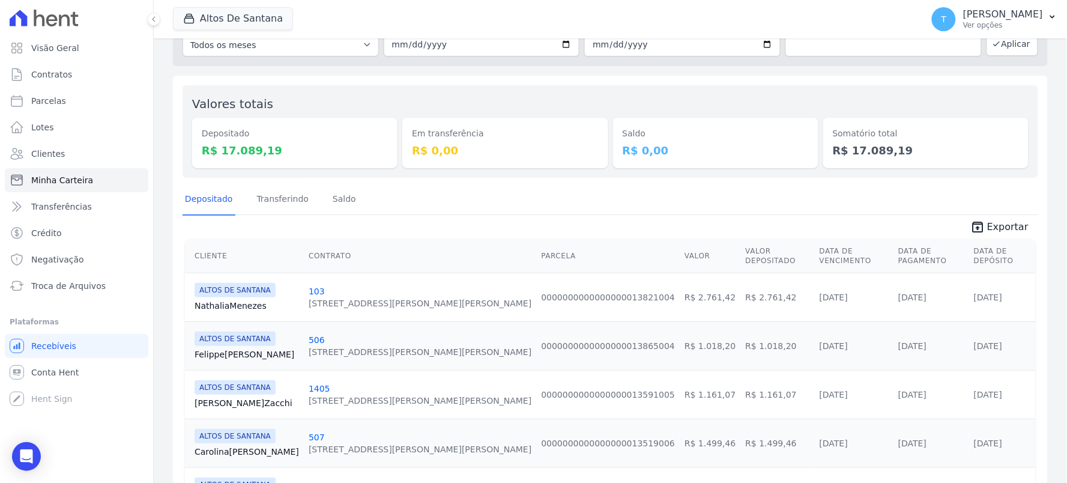
scroll to position [0, 0]
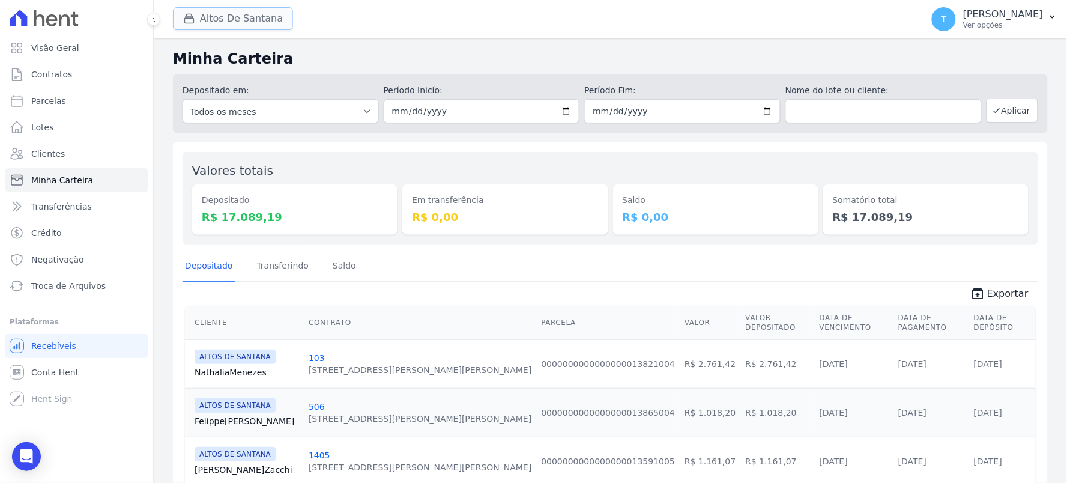
click at [267, 25] on button "Altos De Santana" at bounding box center [233, 18] width 120 height 23
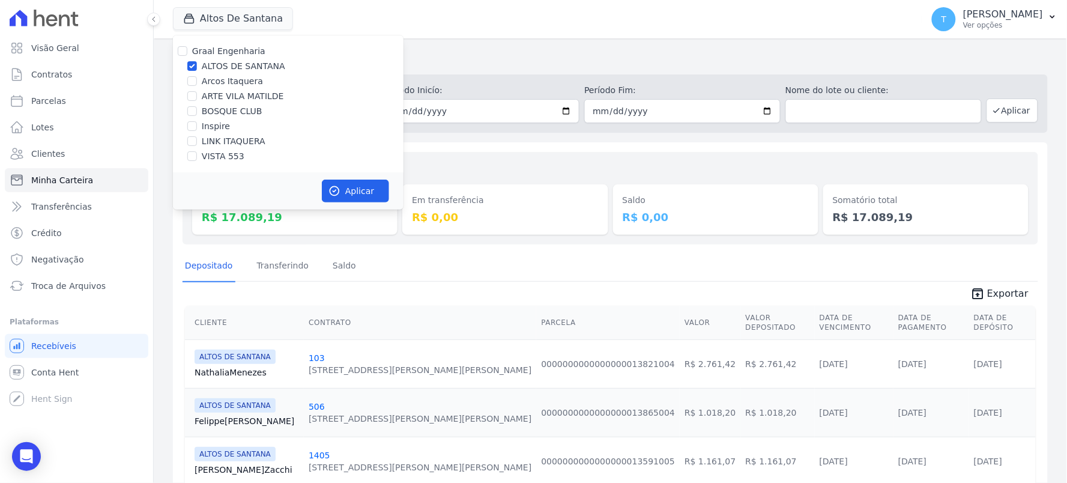
click at [228, 64] on label "ALTOS DE SANTANA" at bounding box center [243, 66] width 83 height 13
click at [197, 64] on input "ALTOS DE SANTANA" at bounding box center [192, 66] width 10 height 10
checkbox input "false"
click at [220, 163] on div "Graal Engenharia [GEOGRAPHIC_DATA][PERSON_NAME] Itaquera ARTE [GEOGRAPHIC_DATA]…" at bounding box center [288, 103] width 231 height 137
click at [232, 154] on label "VISTA 553" at bounding box center [223, 156] width 43 height 13
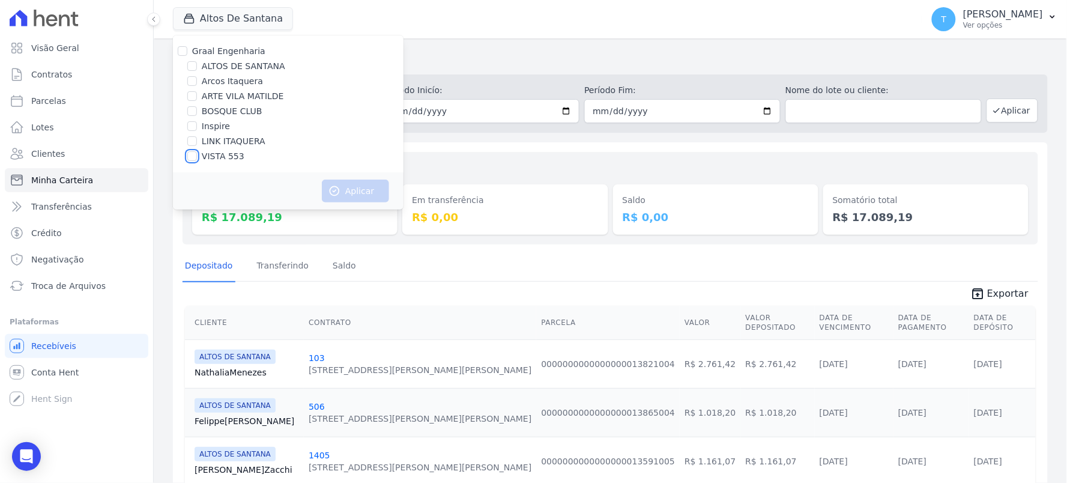
click at [197, 154] on input "VISTA 553" at bounding box center [192, 156] width 10 height 10
checkbox input "true"
click at [349, 193] on button "Aplicar" at bounding box center [355, 191] width 67 height 23
